Goal: Transaction & Acquisition: Purchase product/service

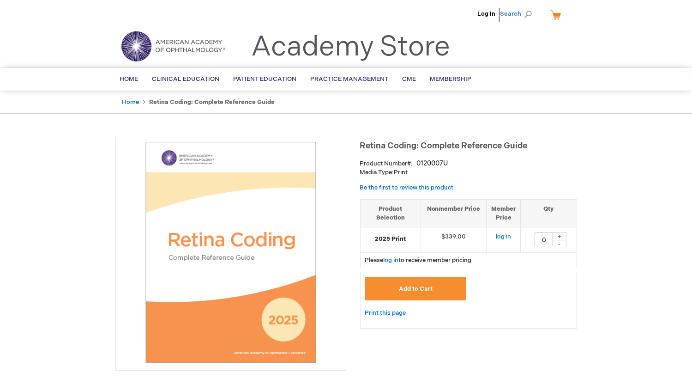
click at [508, 12] on span "Search" at bounding box center [517, 14] width 35 height 18
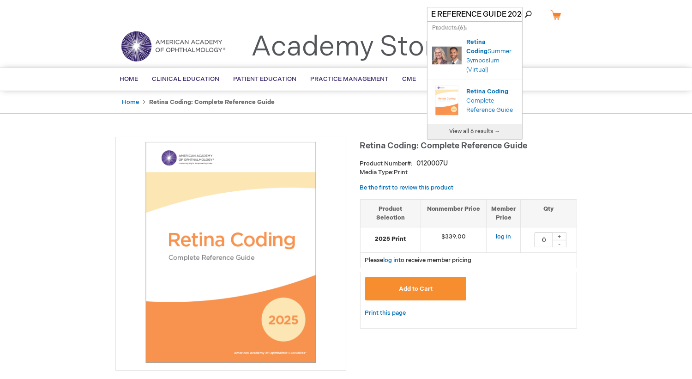
scroll to position [0, 103]
type input "RETINA CODING COMPLETE REFERENCE GUIDE 2026"
click at [524, 7] on button "Search" at bounding box center [527, 14] width 7 height 15
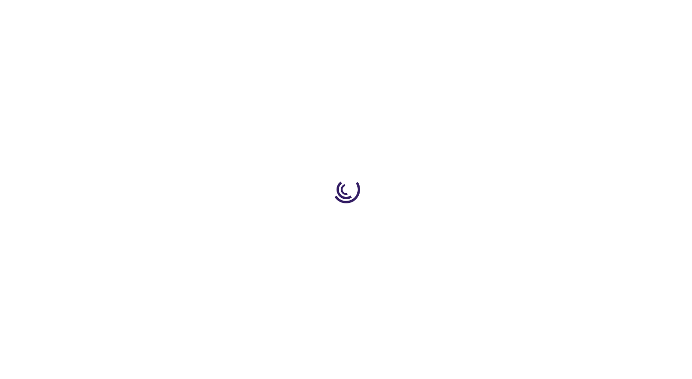
type input "0"
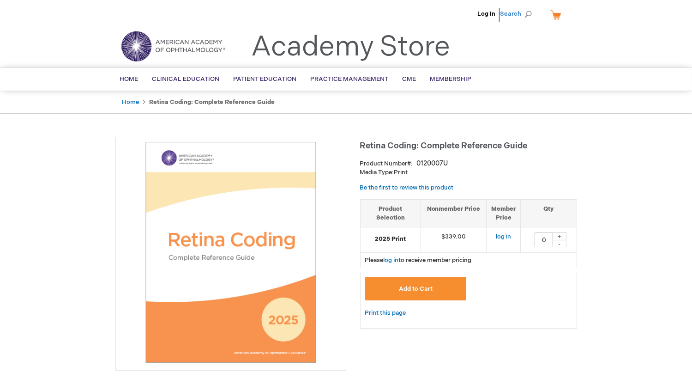
click at [525, 12] on span "Search" at bounding box center [517, 14] width 35 height 18
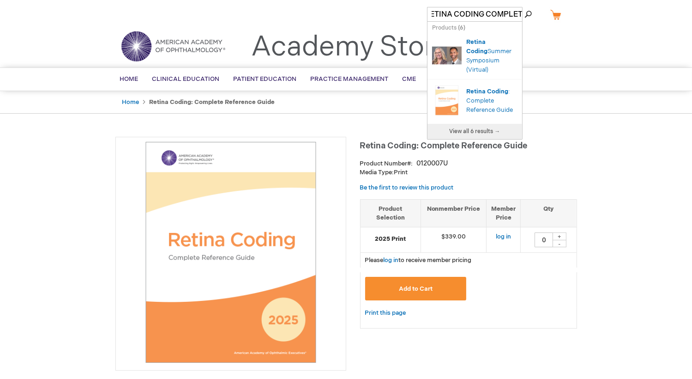
scroll to position [0, 12]
type input "RETINA CODING COMPLETE"
click at [472, 136] on link "View all 4 results →" at bounding box center [474, 131] width 95 height 15
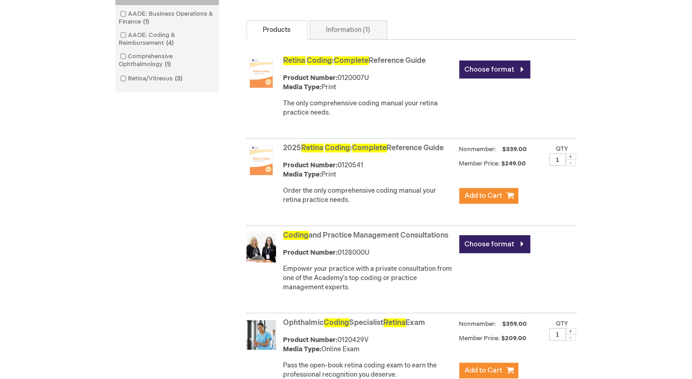
scroll to position [277, 0]
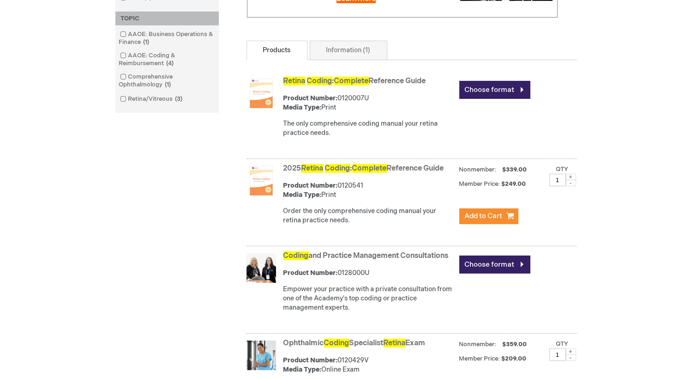
click at [262, 105] on img at bounding box center [261, 93] width 30 height 30
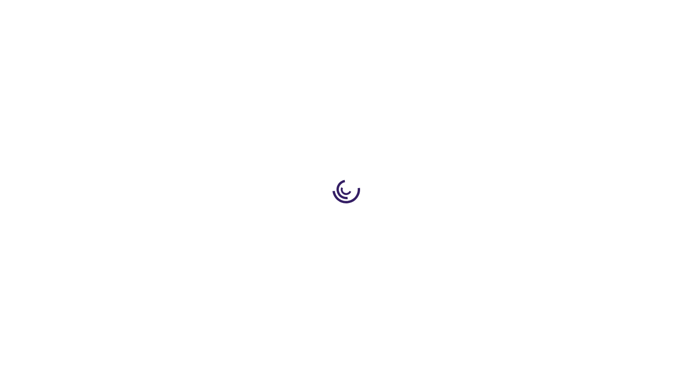
type input "0"
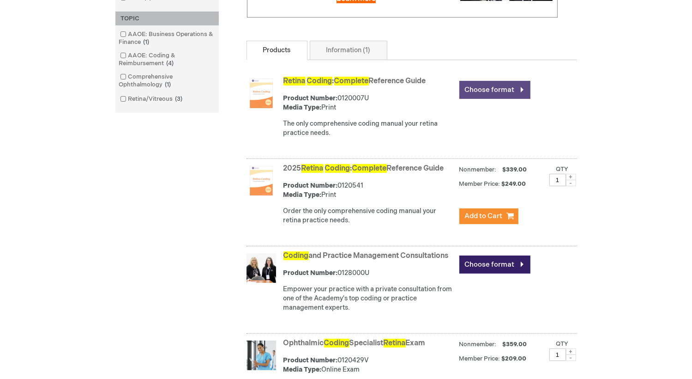
click at [522, 96] on link "Choose format" at bounding box center [494, 90] width 71 height 18
